Goal: Find specific fact: Find contact information

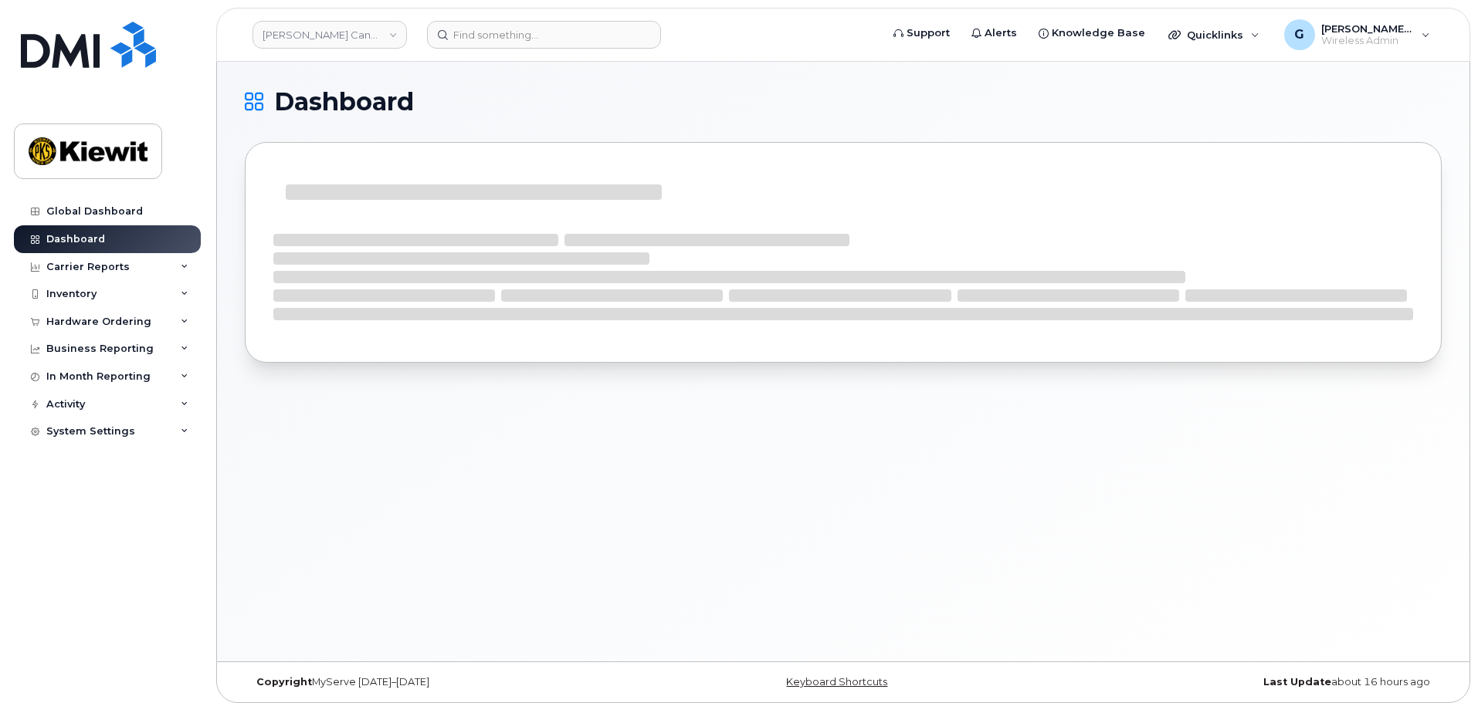
click at [487, 19] on header "[PERSON_NAME] Canada Inc Support Alerts Knowledge Base Quicklinks Suspend / Can…" at bounding box center [843, 35] width 1254 height 54
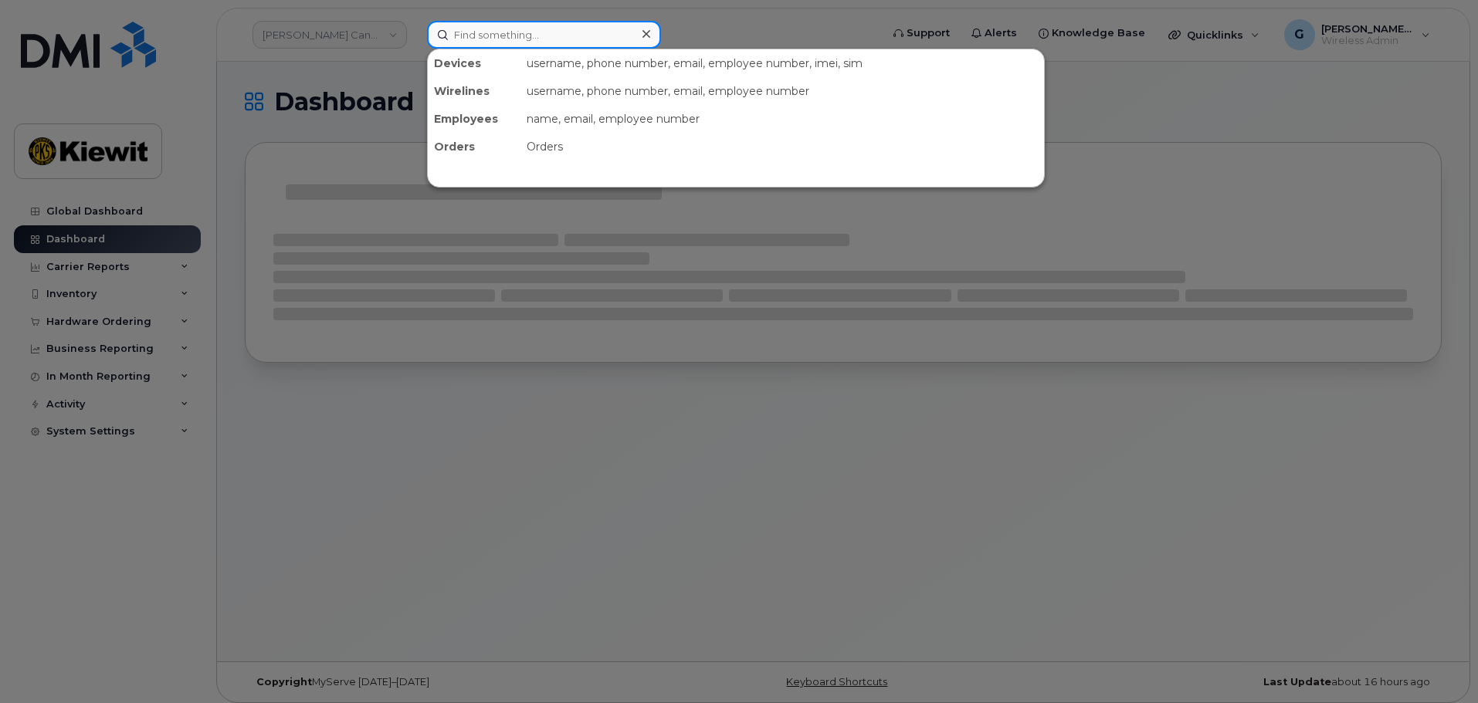
click at [489, 32] on input at bounding box center [544, 35] width 234 height 28
paste input "183266"
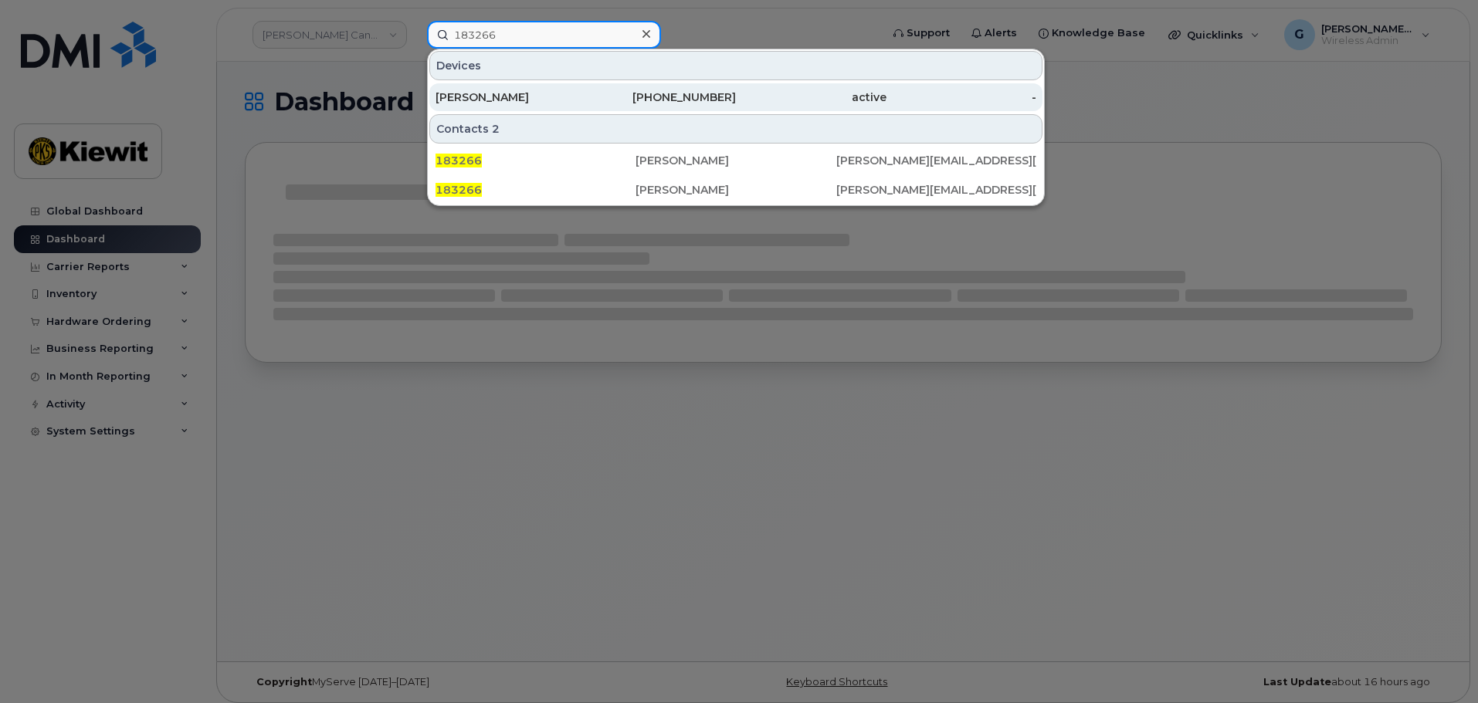
type input "183266"
click at [557, 98] on div "[PERSON_NAME]" at bounding box center [510, 97] width 151 height 15
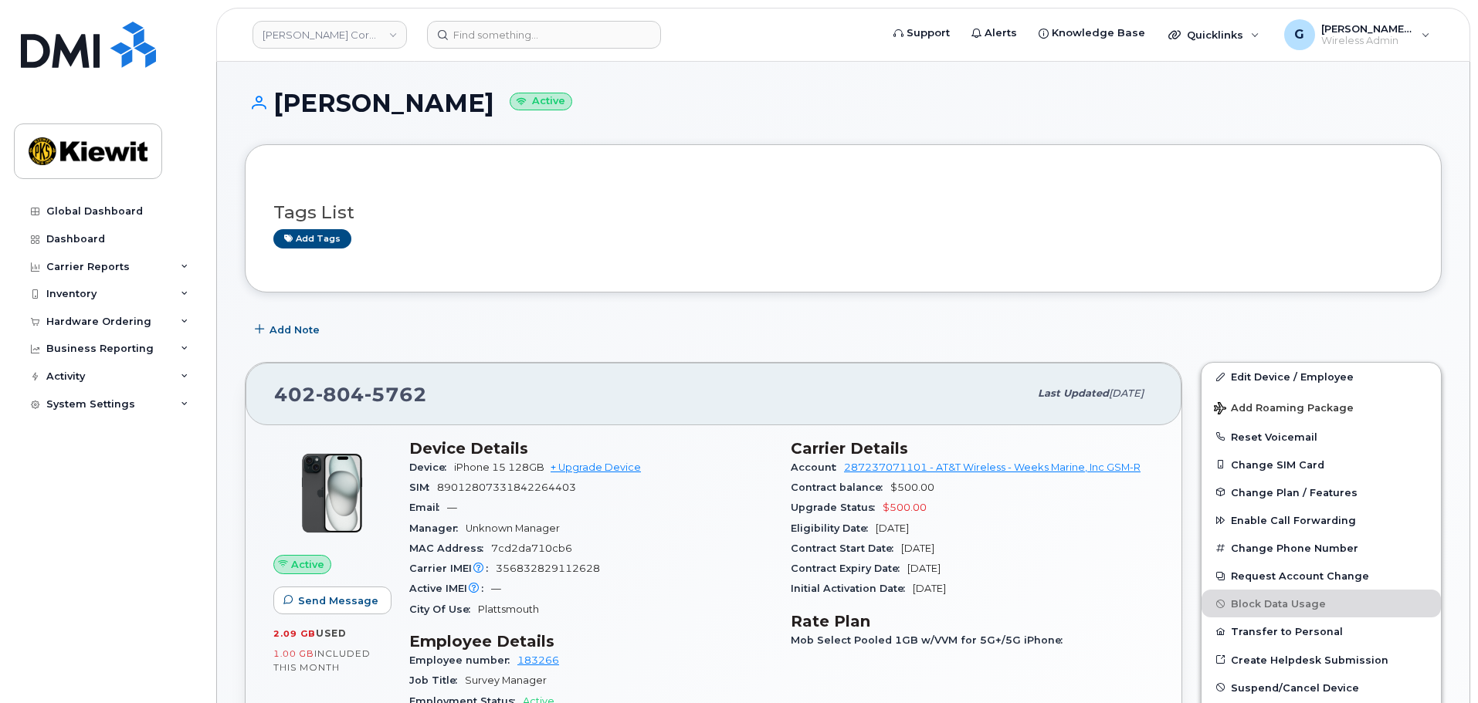
scroll to position [232, 0]
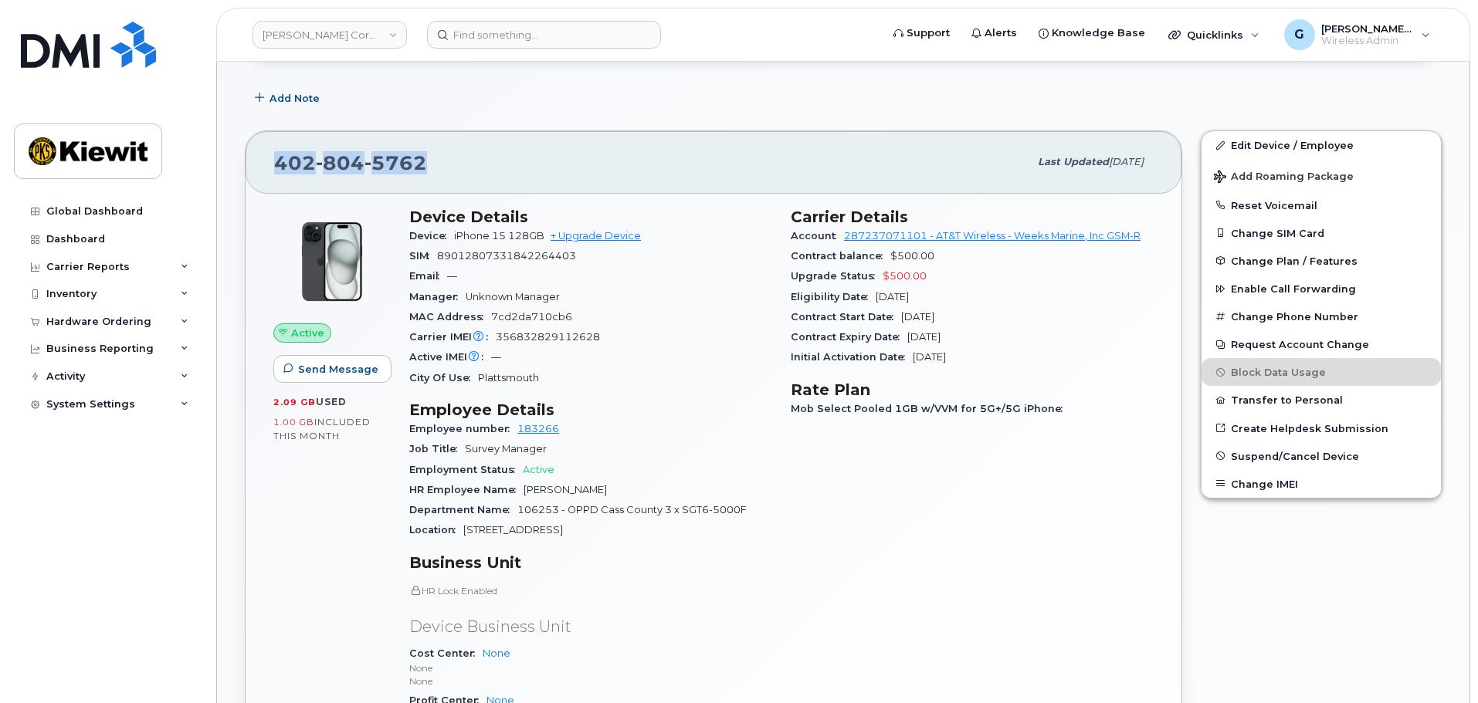
drag, startPoint x: 444, startPoint y: 169, endPoint x: 269, endPoint y: 158, distance: 175.7
click at [269, 158] on div "402 804 5762 Last updated Oct 08, 2025" at bounding box center [714, 162] width 936 height 62
copy span "402 804 5762"
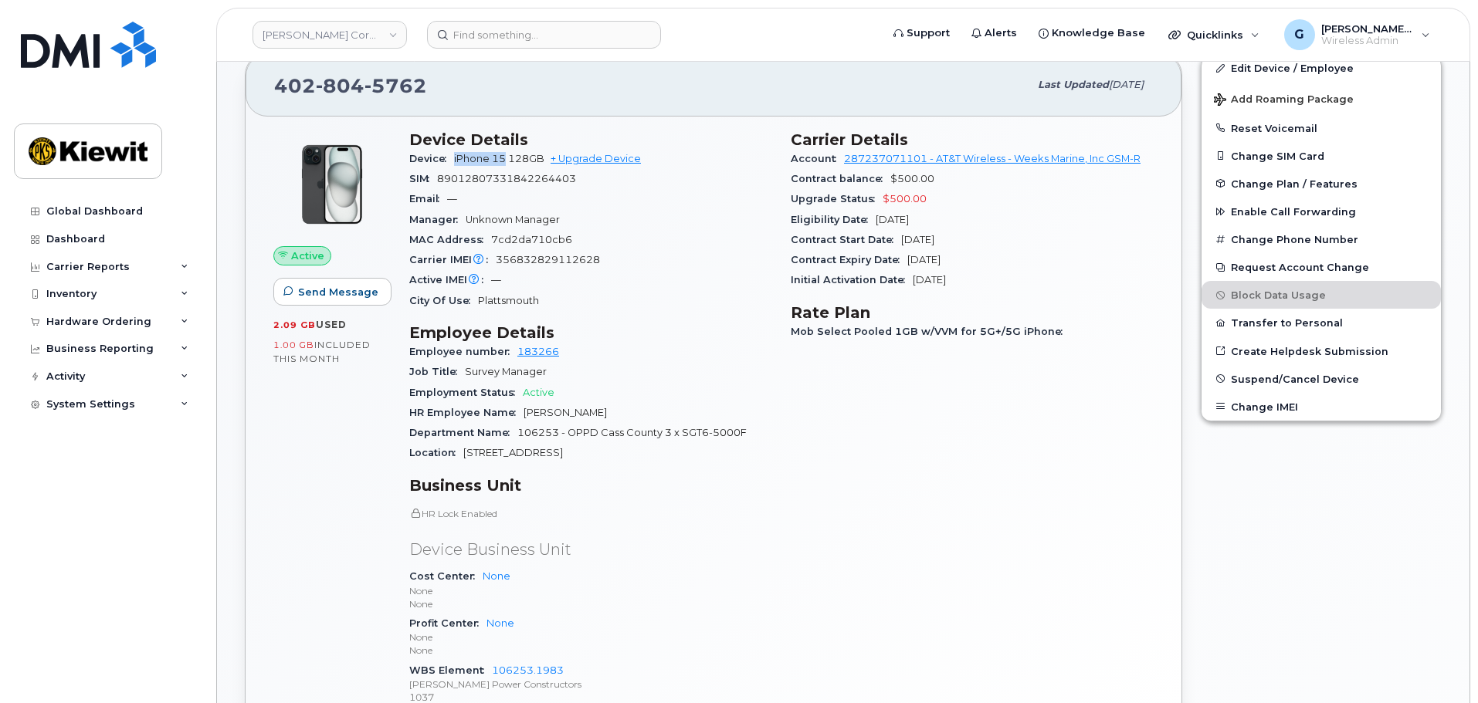
drag, startPoint x: 507, startPoint y: 157, endPoint x: 455, endPoint y: 157, distance: 52.5
click at [455, 157] on span "iPhone 15 128GB" at bounding box center [499, 159] width 90 height 12
copy span "iPhone 15"
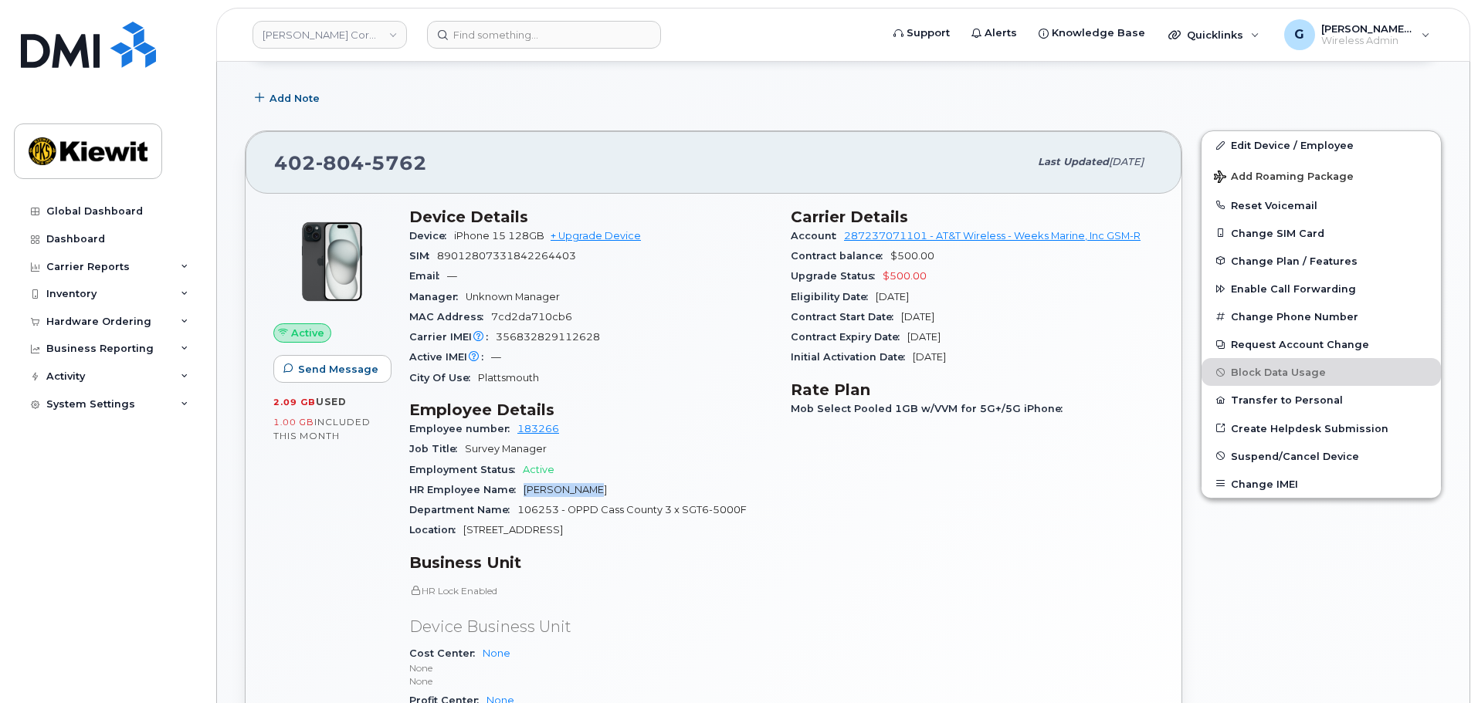
drag, startPoint x: 592, startPoint y: 494, endPoint x: 524, endPoint y: 489, distance: 68.9
click at [524, 489] on div "HR Employee Name Anne Vankirk" at bounding box center [590, 490] width 363 height 20
copy span "[PERSON_NAME]"
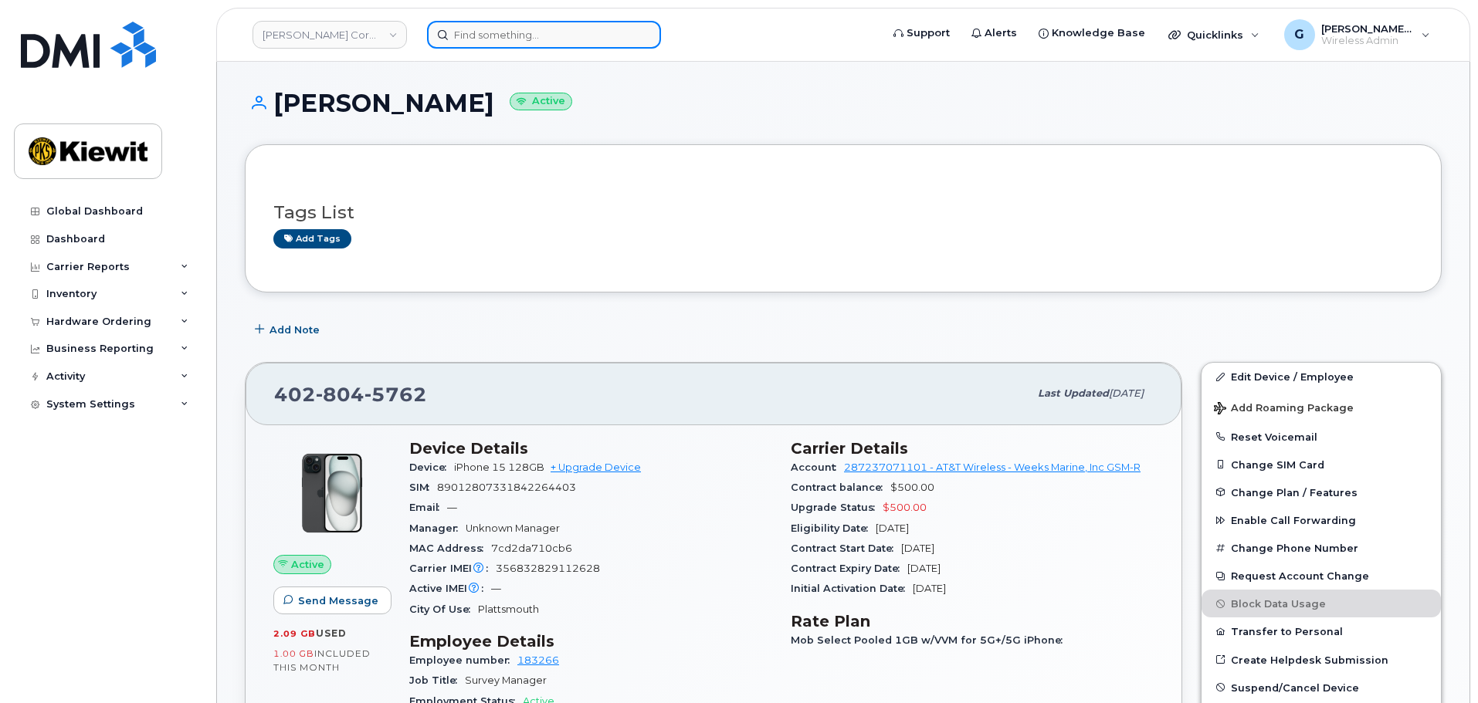
click at [504, 42] on input at bounding box center [544, 35] width 234 height 28
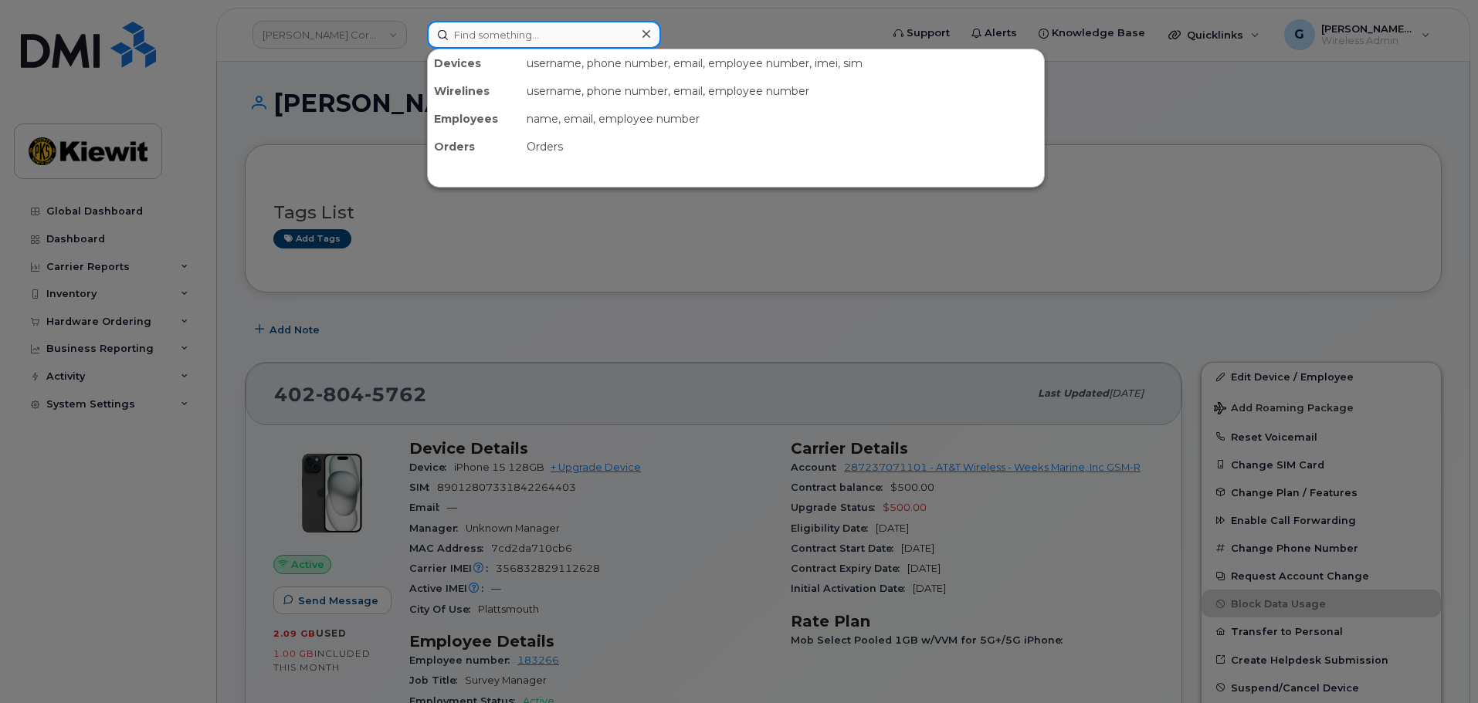
paste input "[PERSON_NAME]"
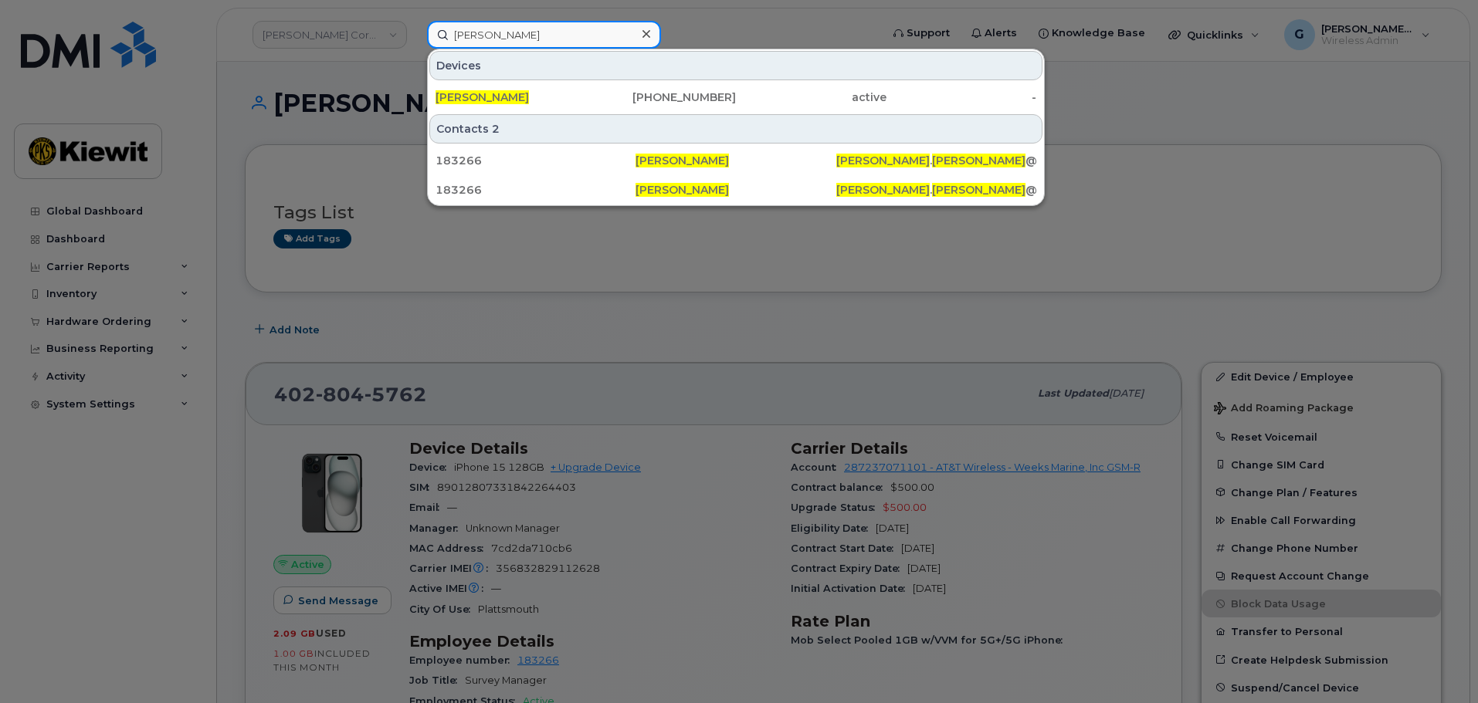
type input "[PERSON_NAME]"
click at [652, 371] on div at bounding box center [739, 351] width 1478 height 703
